Goal: Transaction & Acquisition: Obtain resource

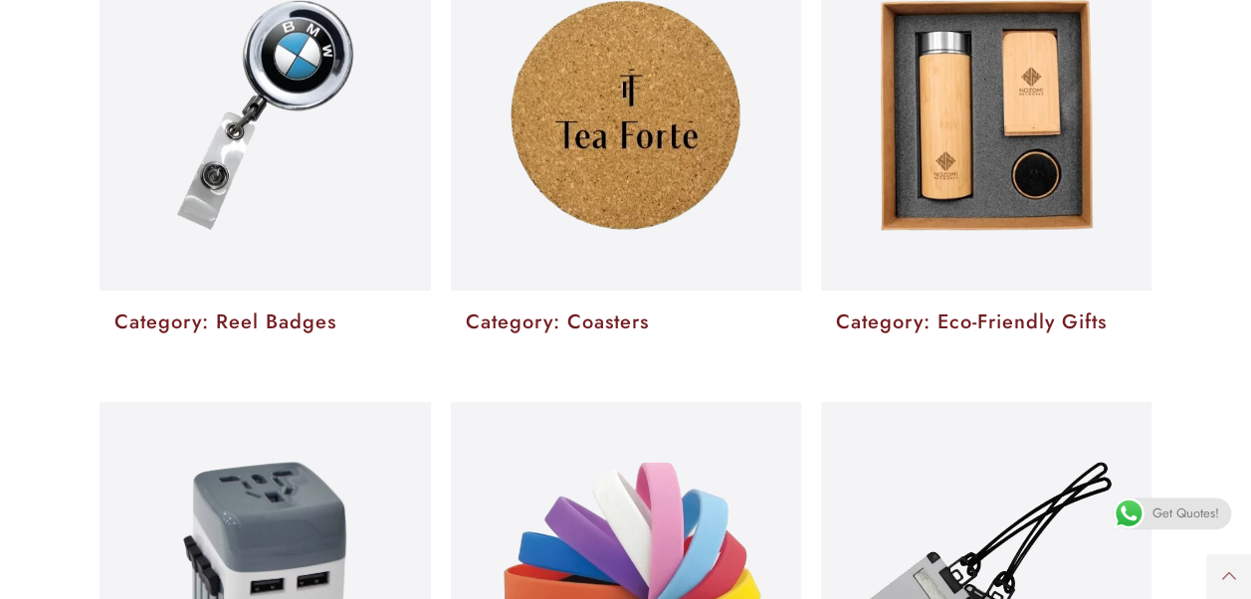
scroll to position [4049, 0]
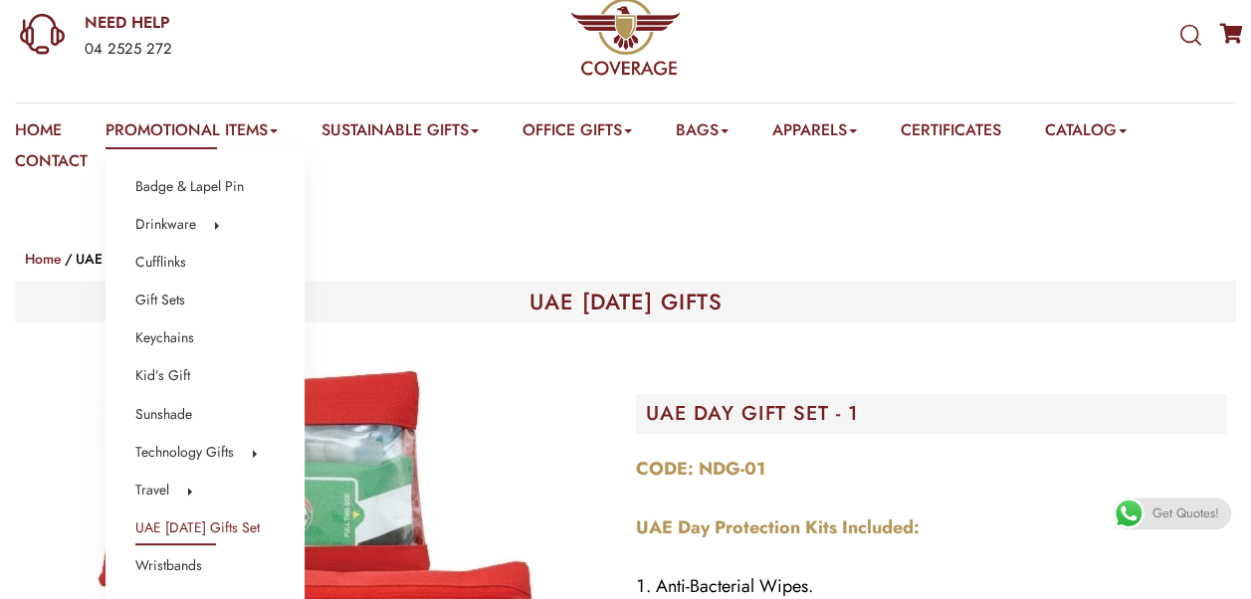
scroll to position [132, 0]
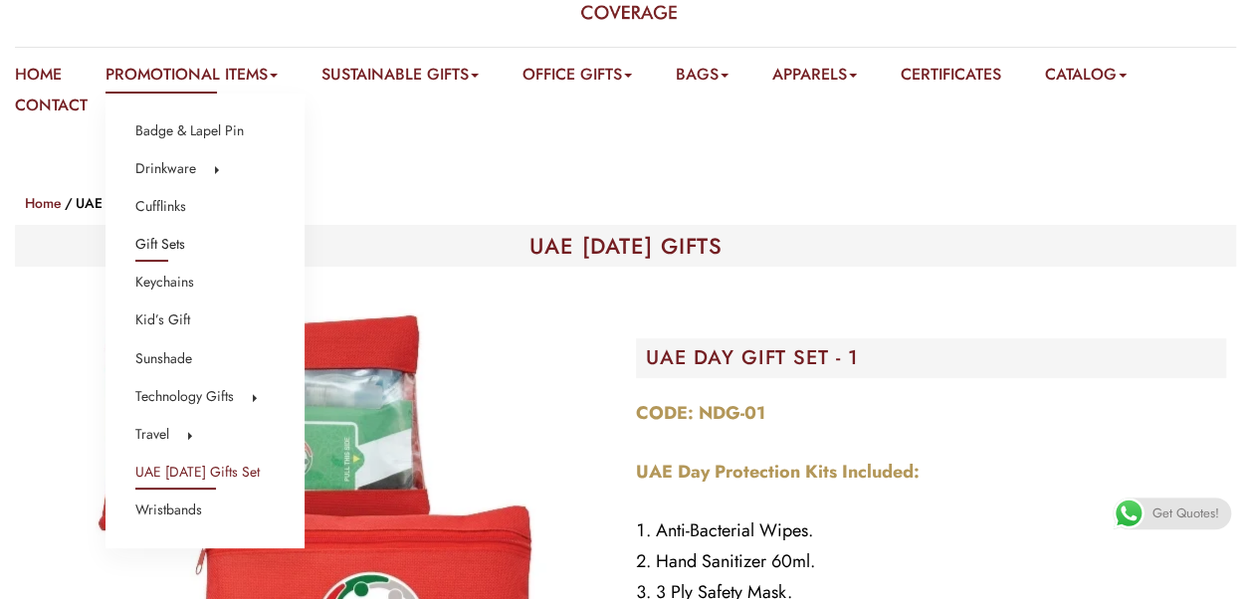
click at [163, 239] on link "Gift Sets" at bounding box center [160, 245] width 50 height 26
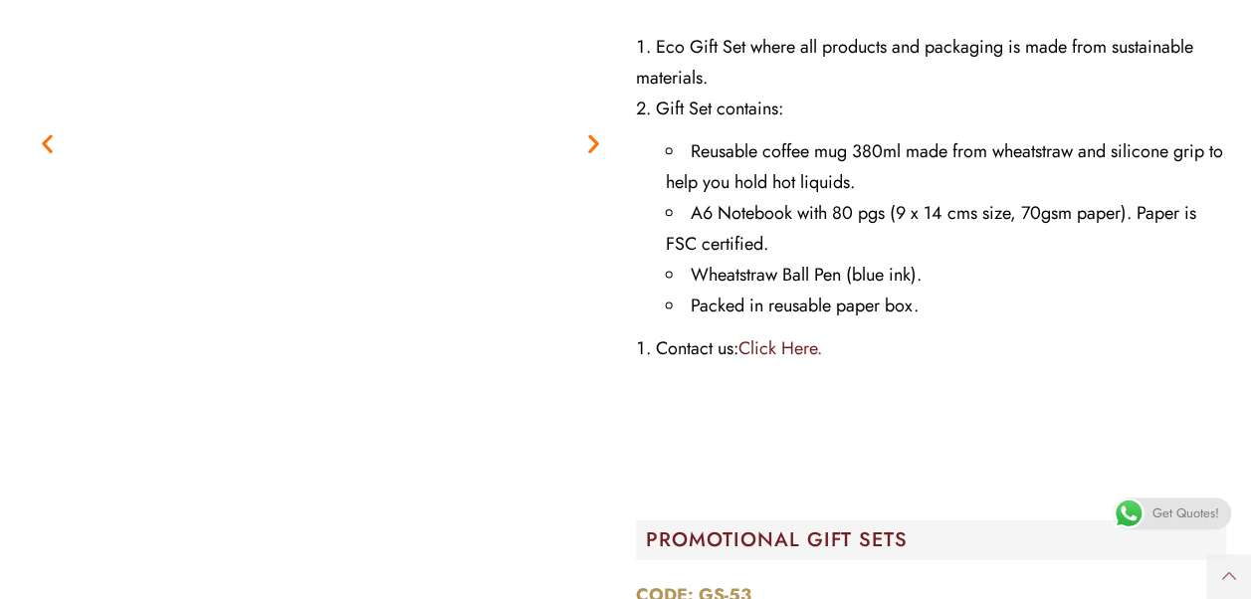
scroll to position [48036, 0]
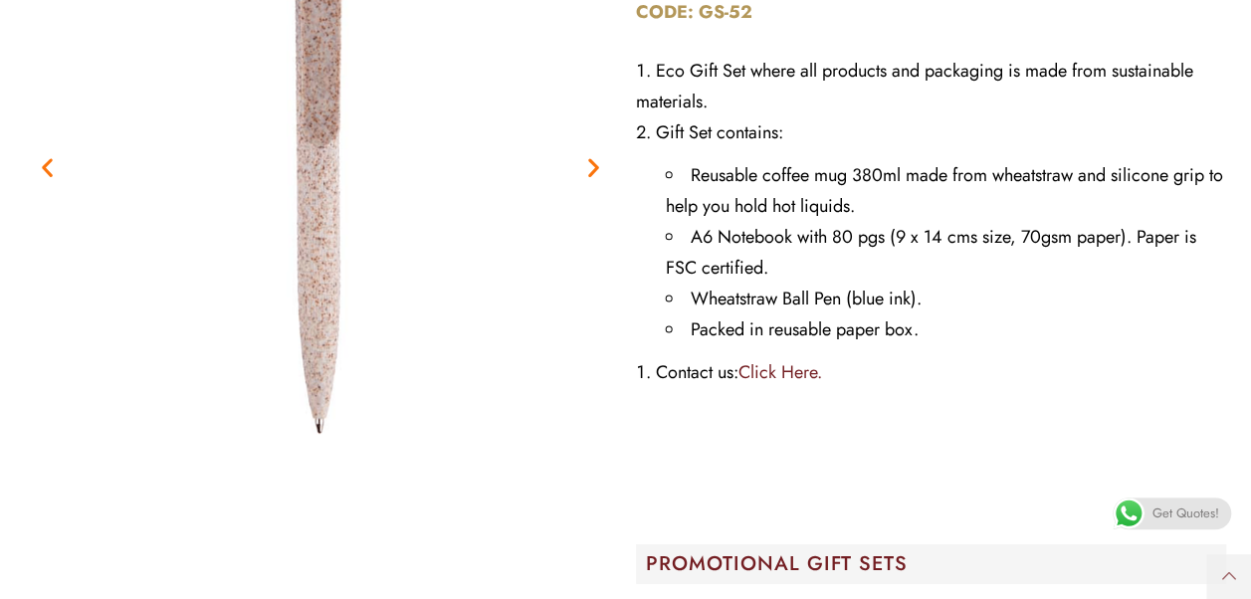
click at [1153, 516] on span "Get Quotes!" at bounding box center [1185, 514] width 67 height 32
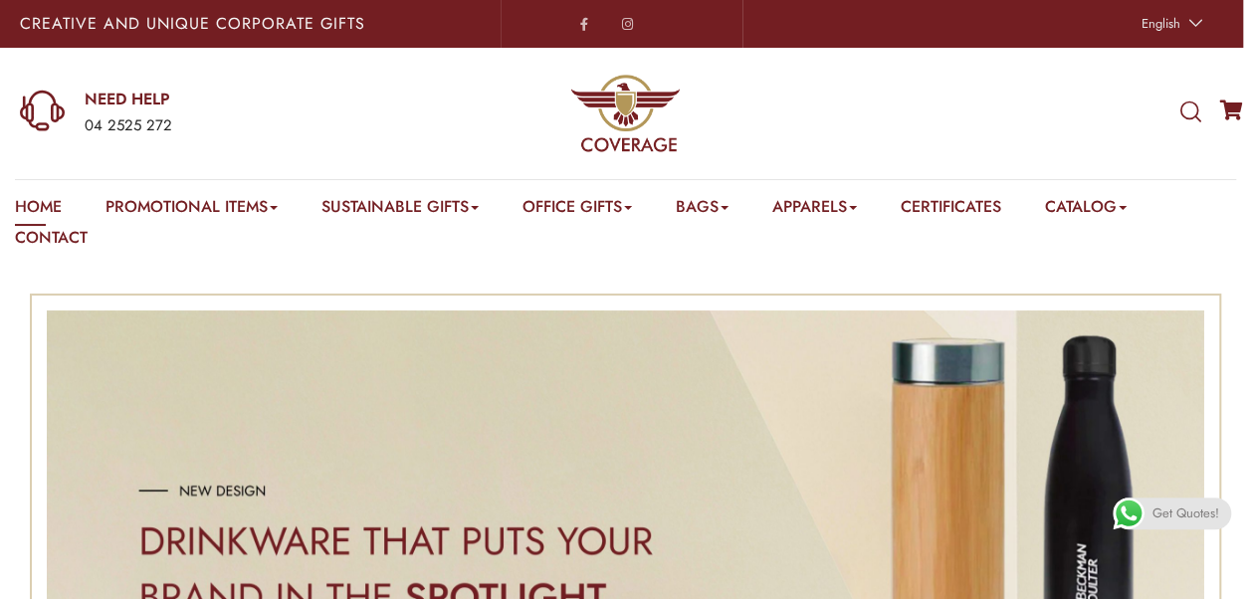
click at [389, 121] on div "04 2525 272" at bounding box center [246, 126] width 322 height 26
